Goal: Find specific page/section: Find specific page/section

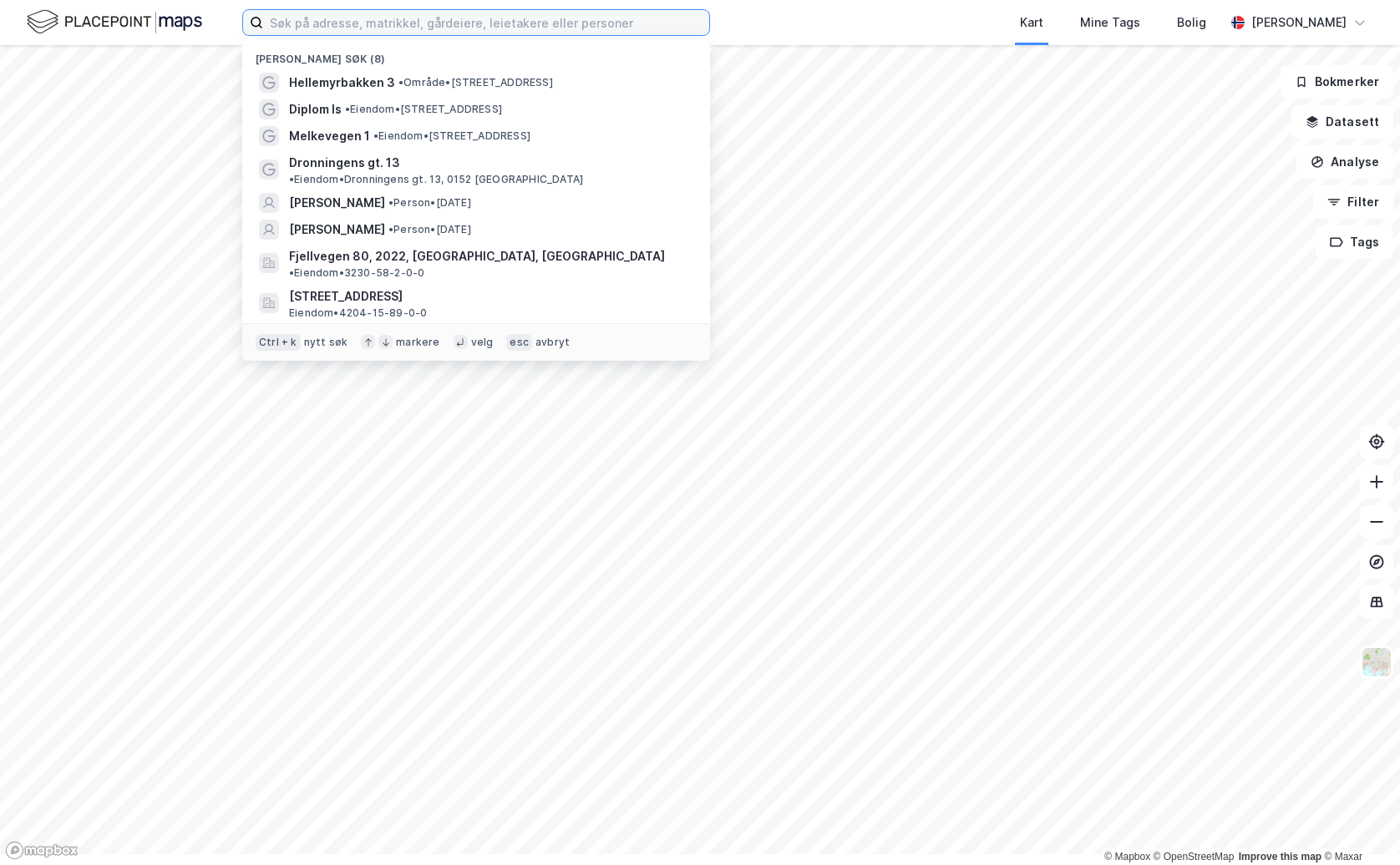
click at [543, 28] on input at bounding box center [486, 22] width 446 height 25
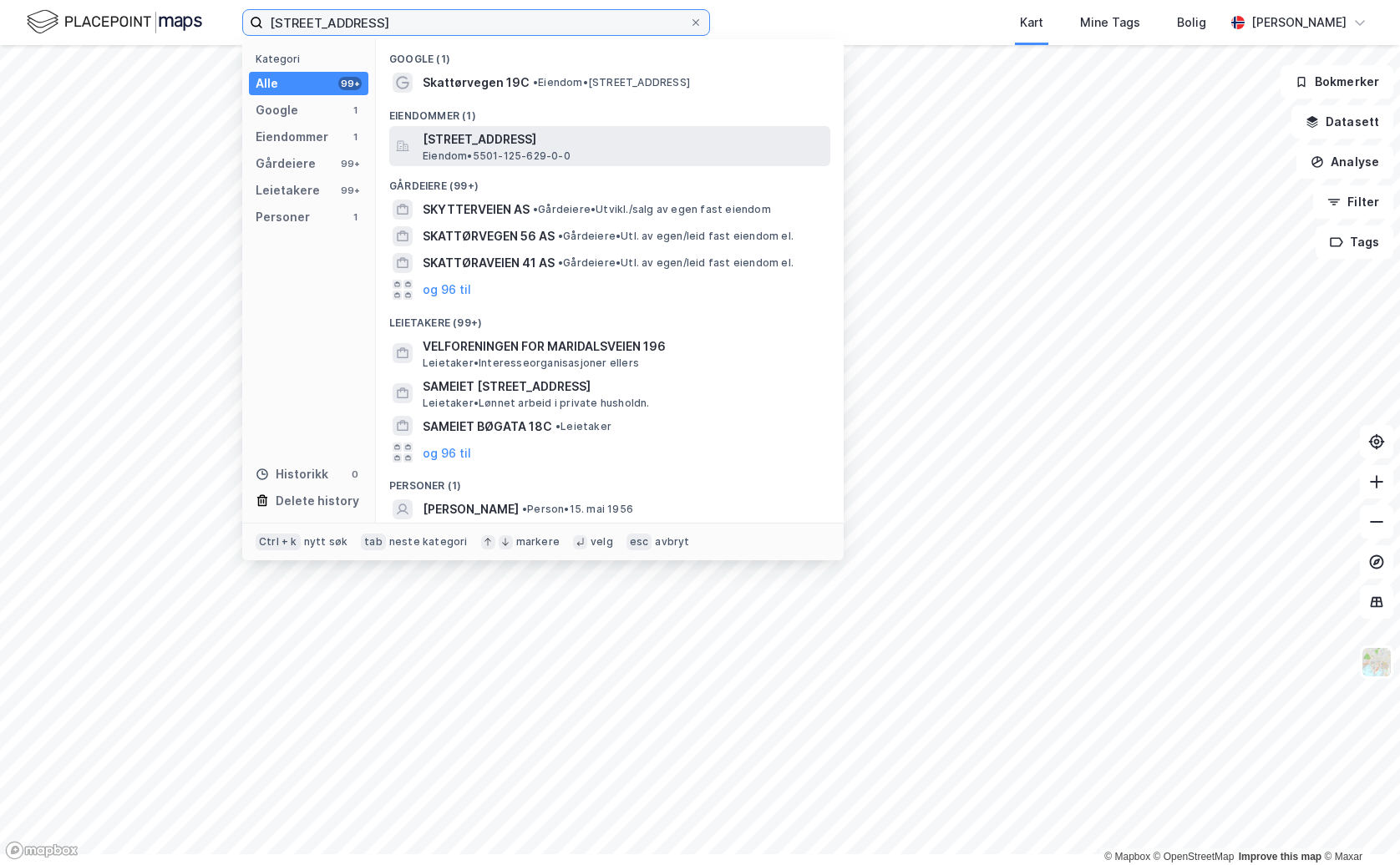
type input "[STREET_ADDRESS]"
click at [628, 149] on span "[STREET_ADDRESS]" at bounding box center [623, 139] width 401 height 20
